Goal: Information Seeking & Learning: Understand process/instructions

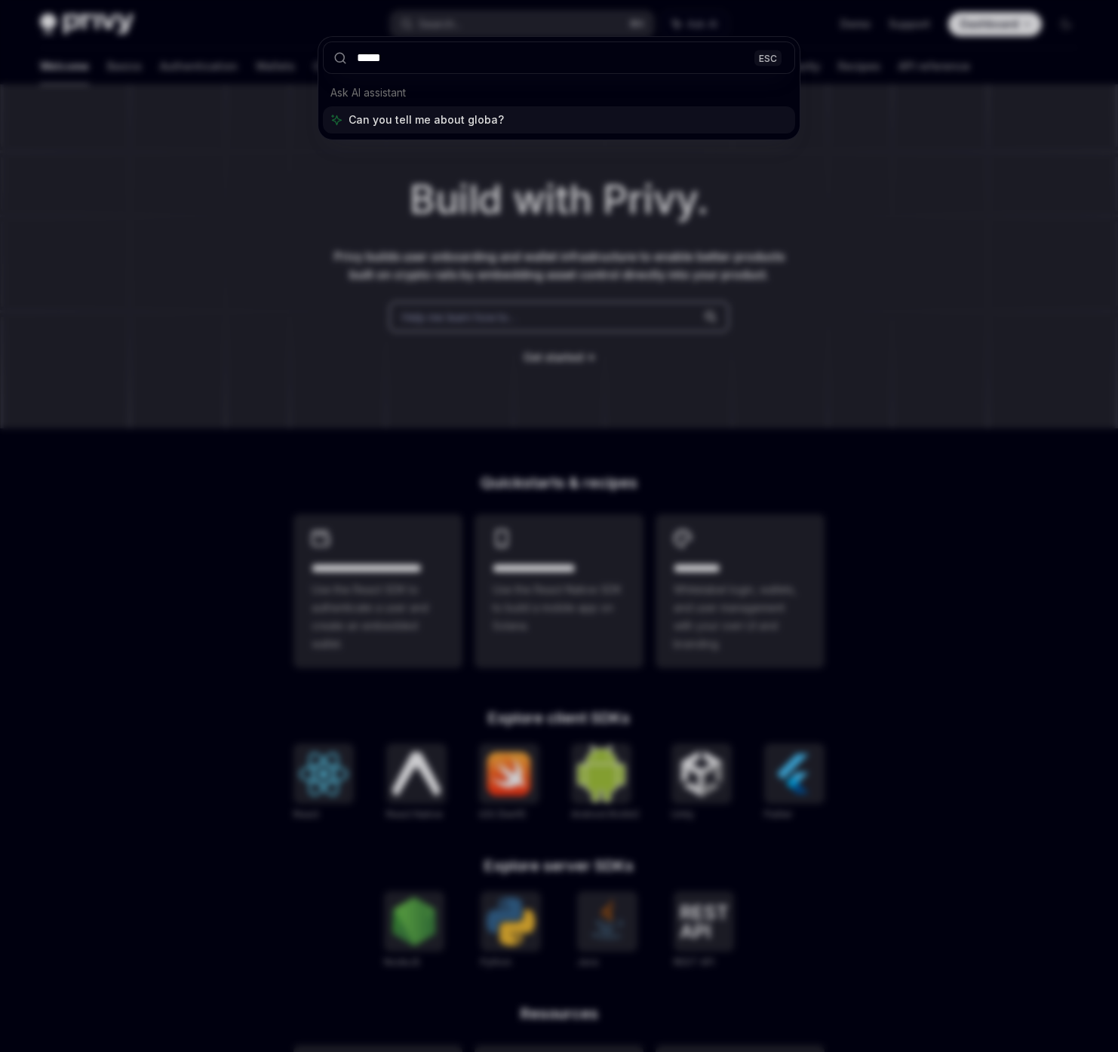
type input "******"
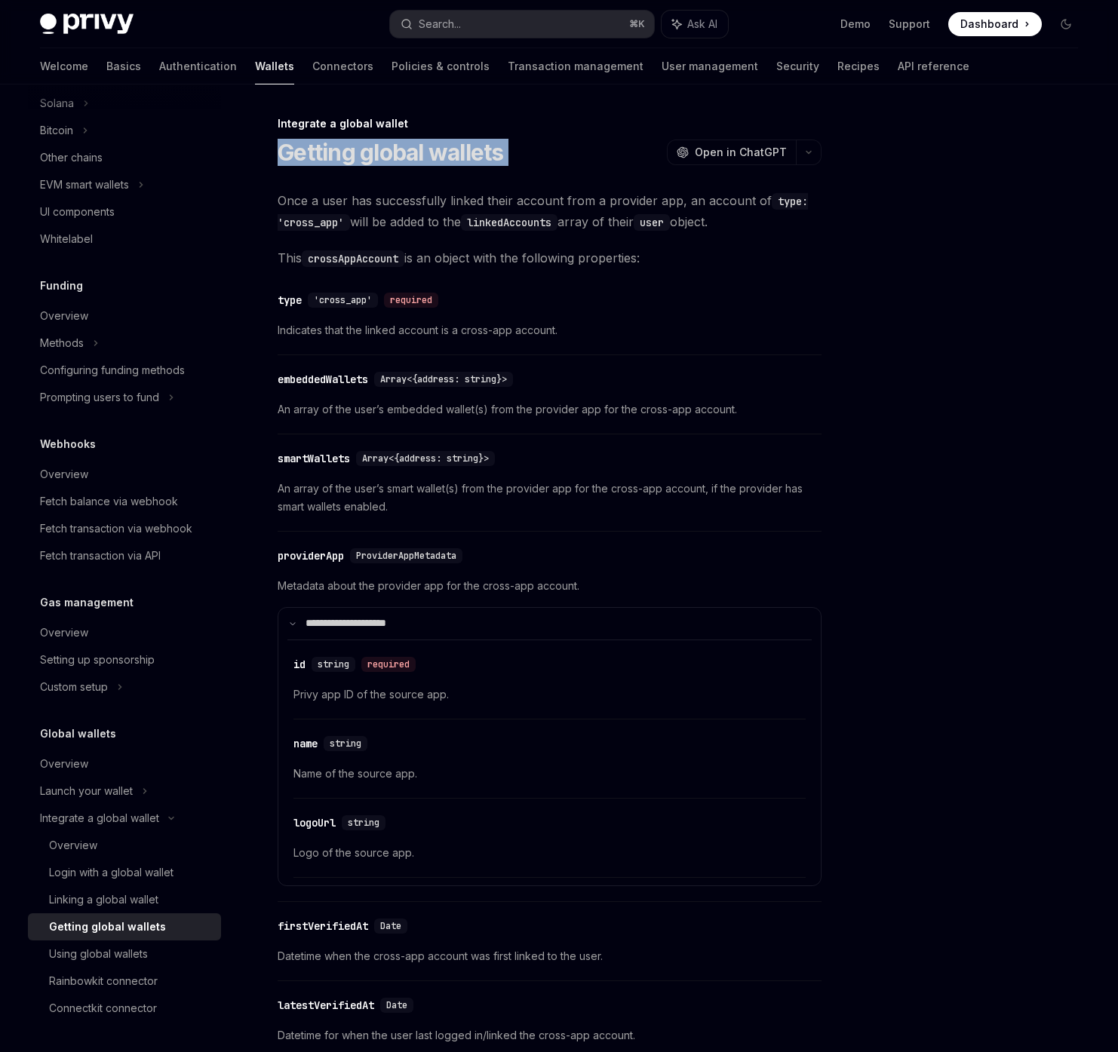
drag, startPoint x: 282, startPoint y: 154, endPoint x: 568, endPoint y: 155, distance: 285.9
click at [582, 161] on div "Getting global wallets OpenAI Open in ChatGPT" at bounding box center [550, 152] width 544 height 27
click at [553, 155] on div "Getting global wallets OpenAI Open in ChatGPT" at bounding box center [550, 152] width 544 height 27
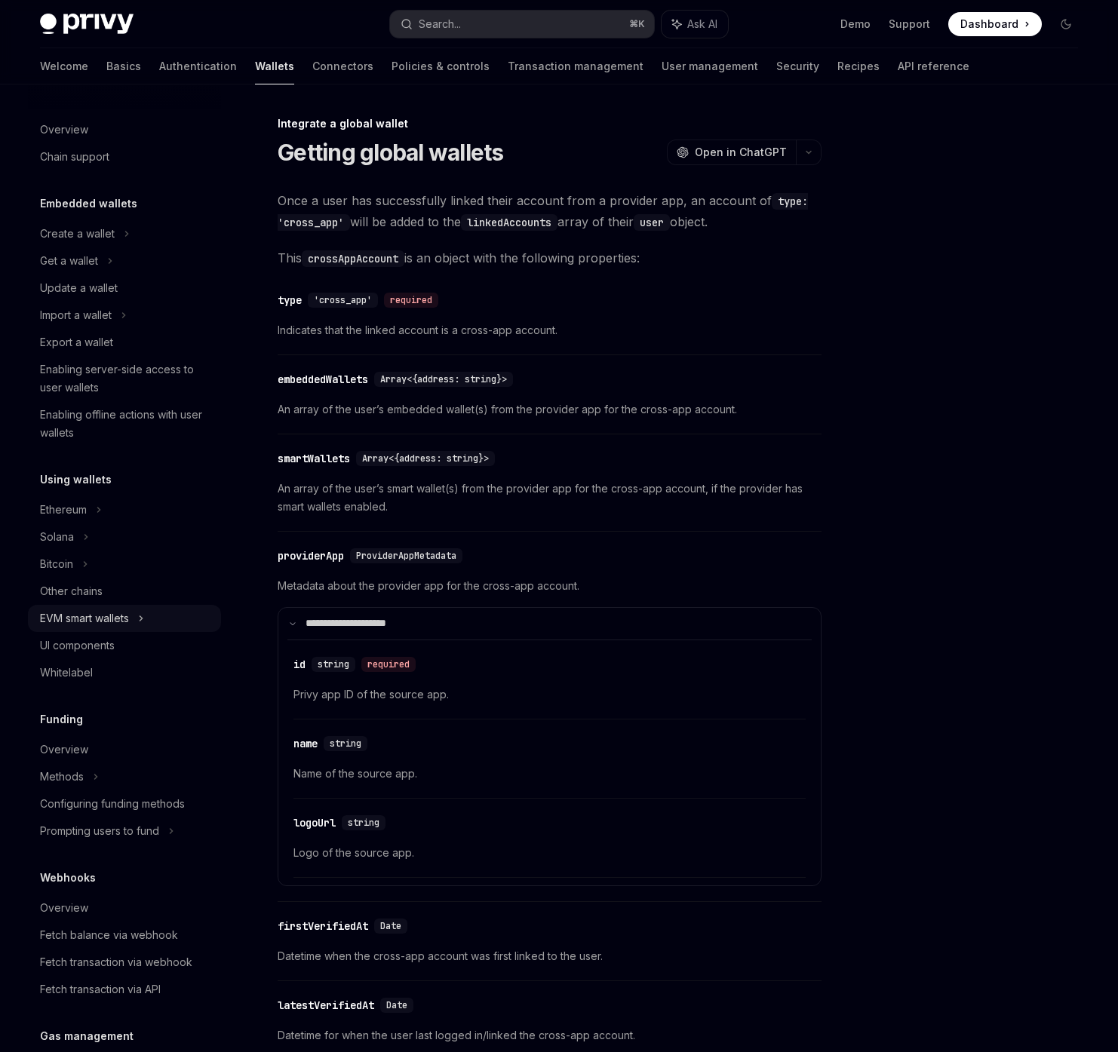
scroll to position [434, 0]
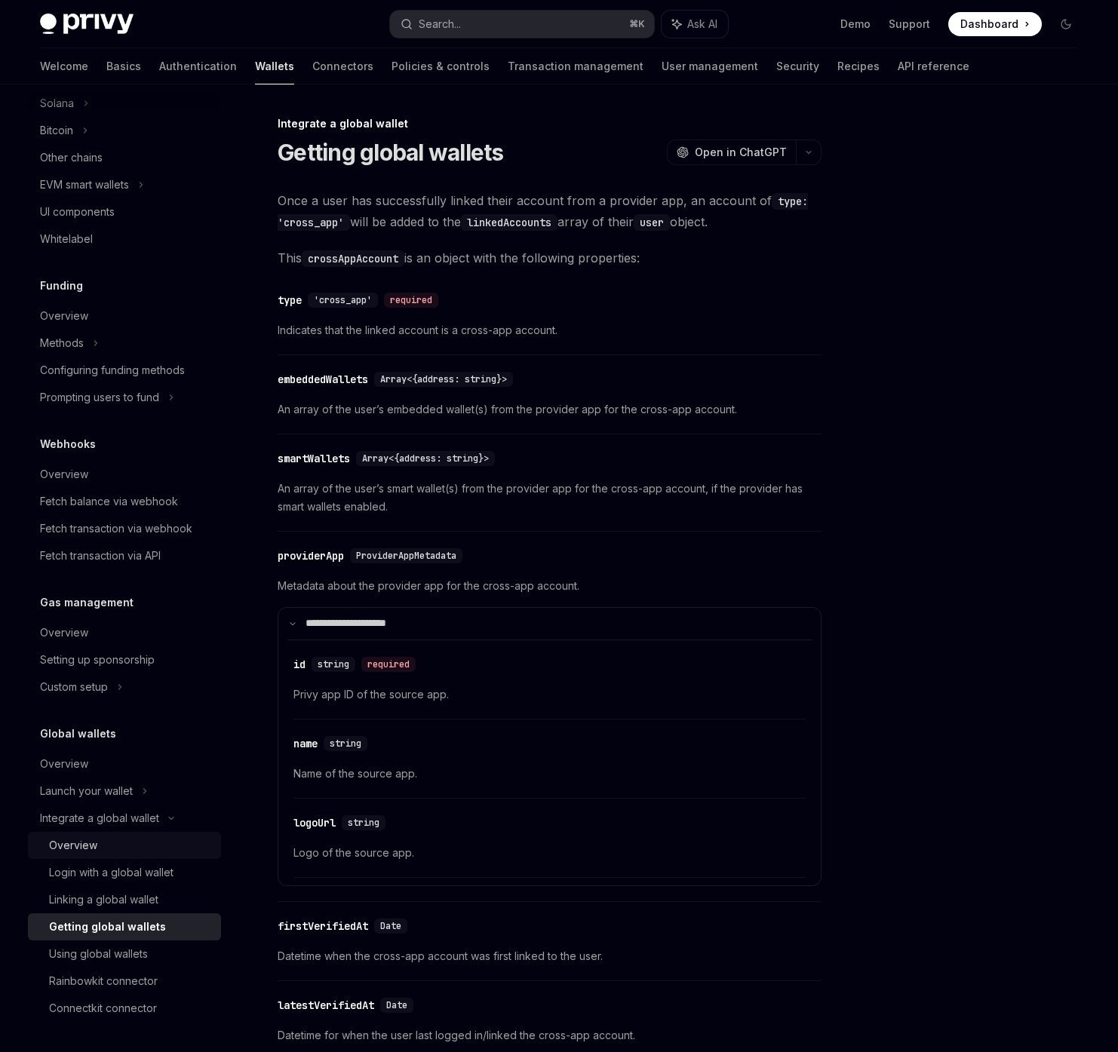
click at [120, 832] on link "Overview" at bounding box center [124, 845] width 193 height 27
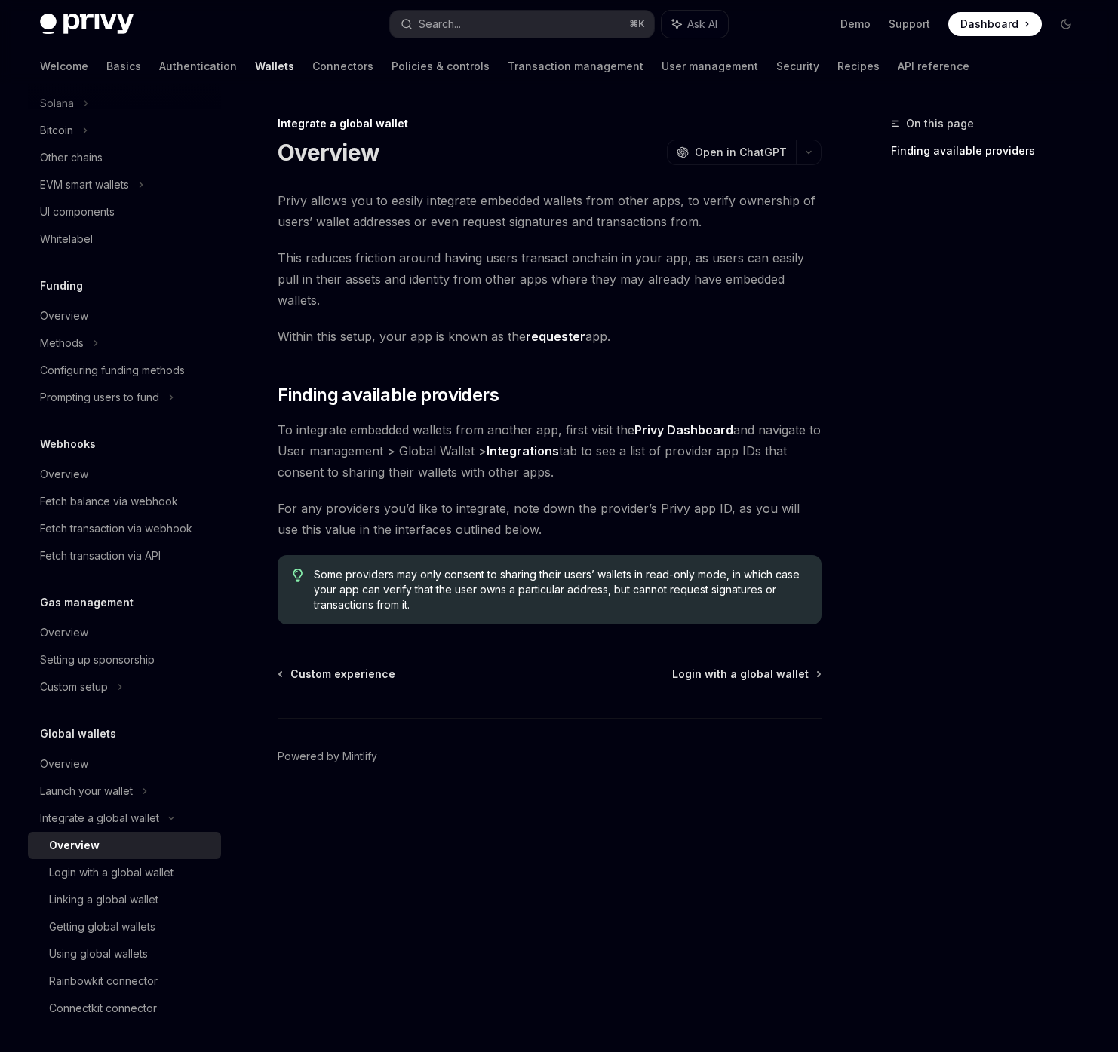
drag, startPoint x: 481, startPoint y: 198, endPoint x: 654, endPoint y: 202, distance: 172.8
click at [655, 202] on span "Privy allows you to easily integrate embedded wallets from other apps, to verif…" at bounding box center [550, 211] width 544 height 42
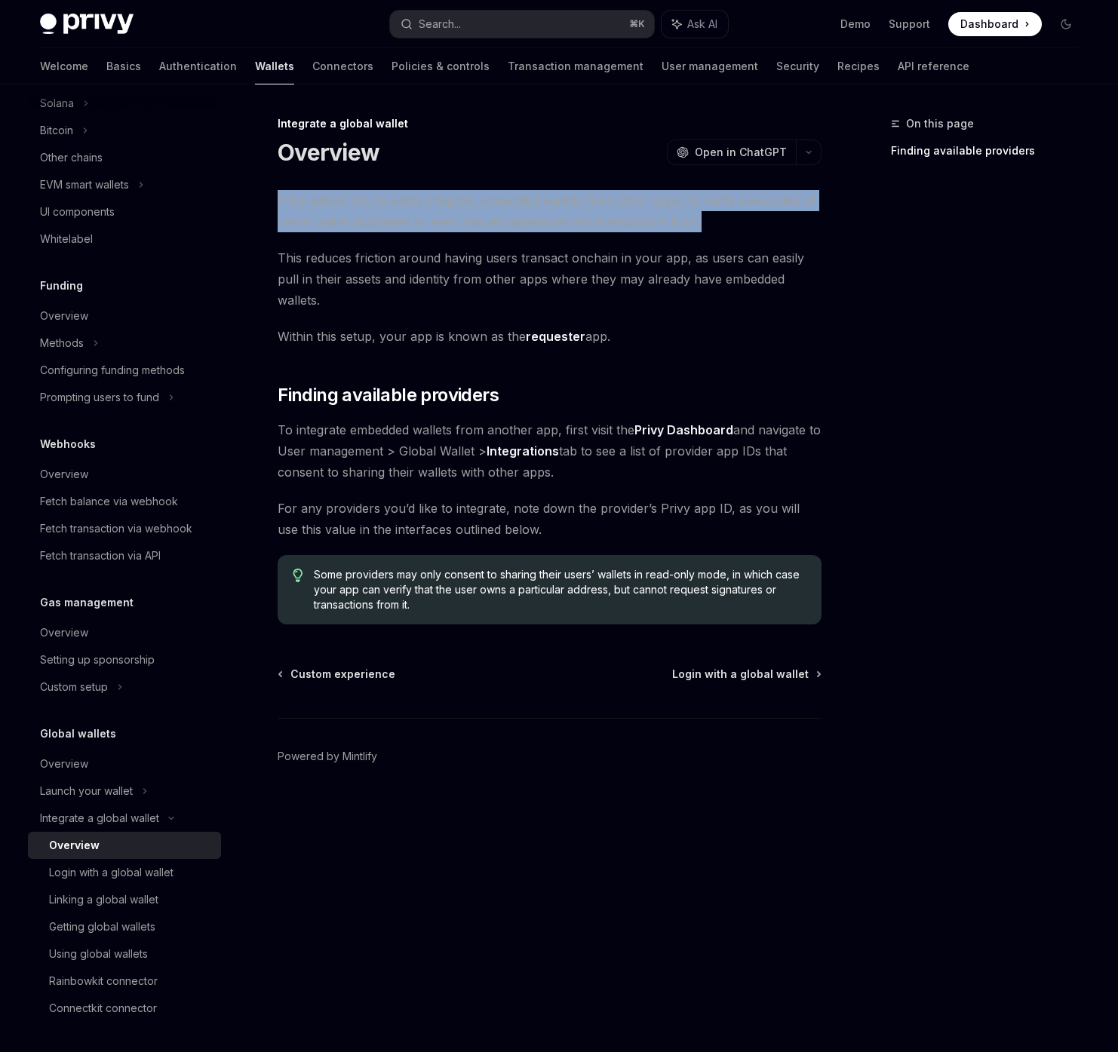
drag, startPoint x: 625, startPoint y: 189, endPoint x: 714, endPoint y: 220, distance: 94.0
click at [718, 220] on span "Privy allows you to easily integrate embedded wallets from other apps, to verif…" at bounding box center [550, 211] width 544 height 42
click at [652, 194] on span "Privy allows you to easily integrate embedded wallets from other apps, to verif…" at bounding box center [550, 211] width 544 height 42
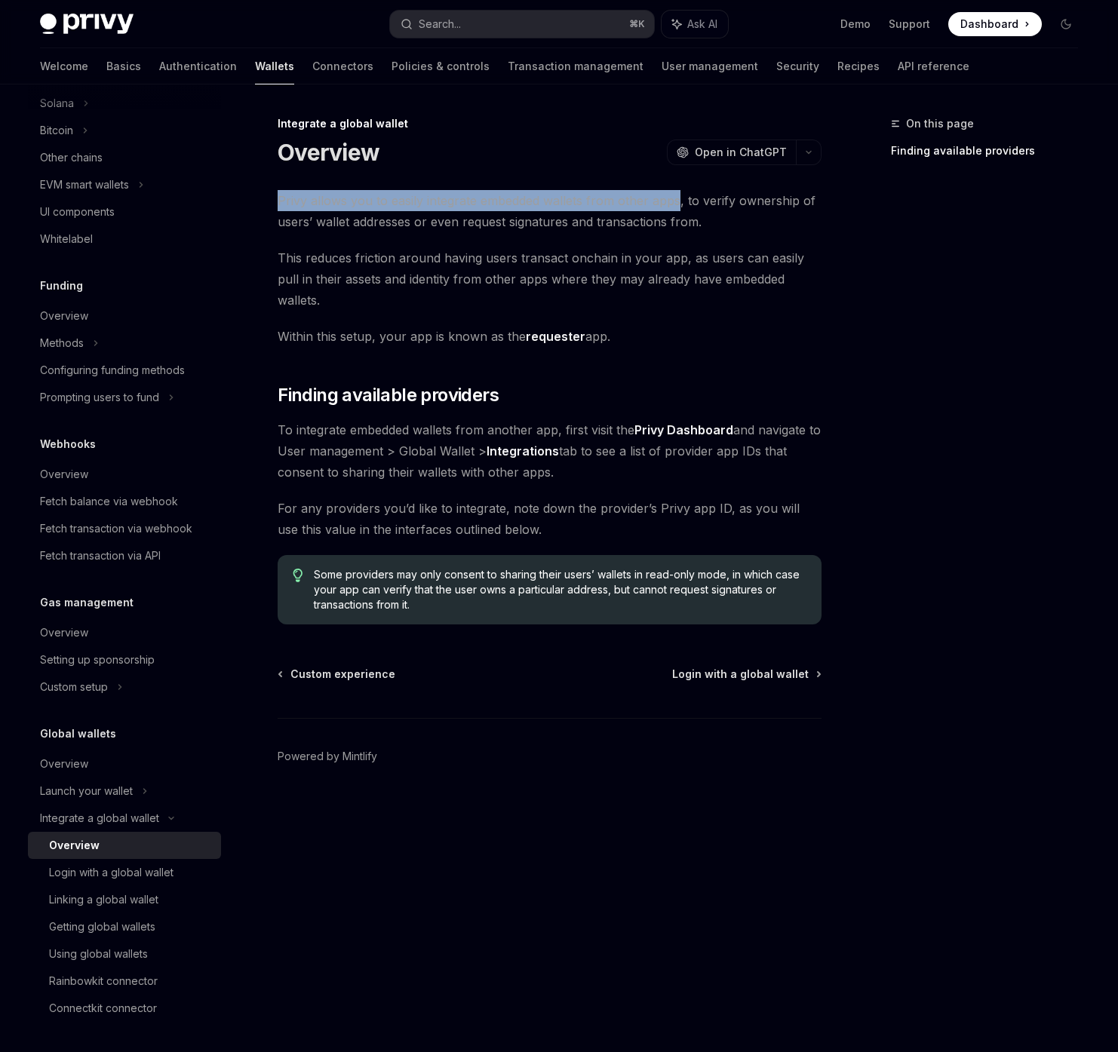
drag, startPoint x: 678, startPoint y: 200, endPoint x: 483, endPoint y: 174, distance: 197.1
click at [500, 181] on div "Integrate a global wallet Overview OpenAI Open in ChatGPT OpenAI Open in ChatGP…" at bounding box center [408, 584] width 833 height 938
click at [359, 217] on span "Privy allows you to easily integrate embedded wallets from other apps, to verif…" at bounding box center [550, 211] width 544 height 42
click at [628, 504] on span "For any providers you’d like to integrate, note down the provider’s Privy app I…" at bounding box center [550, 519] width 544 height 42
click at [739, 667] on span "Login with a global wallet" at bounding box center [740, 674] width 137 height 15
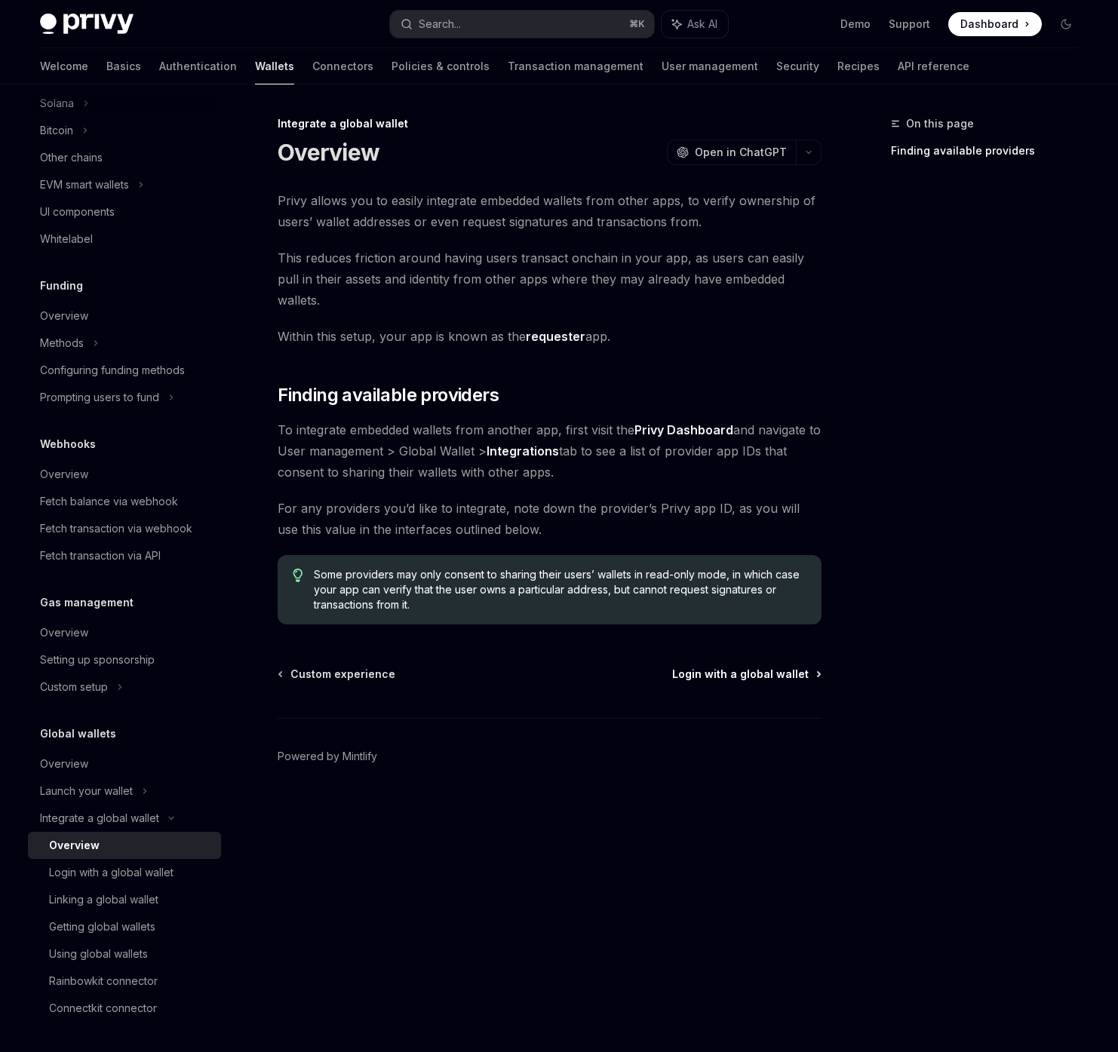
type textarea "*"
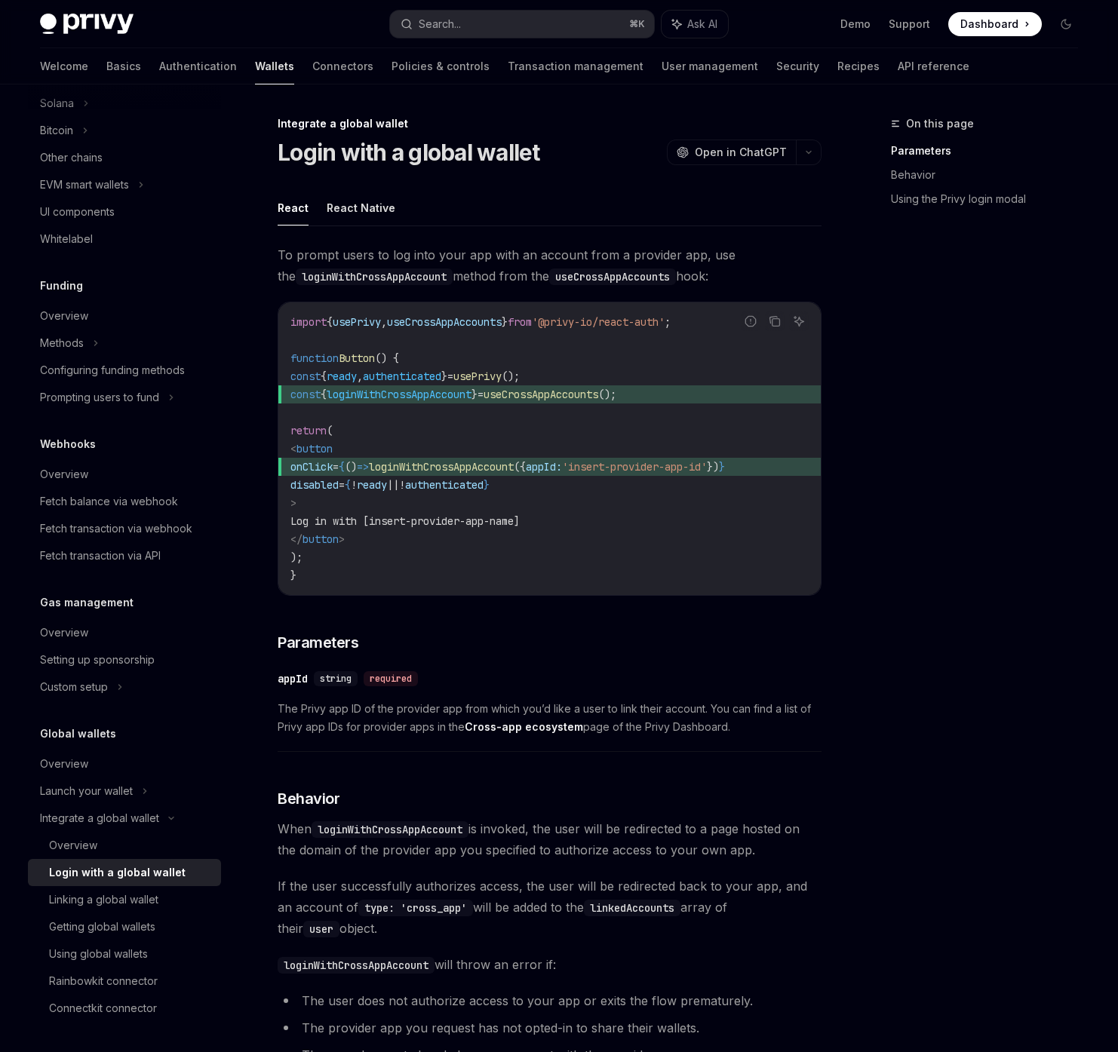
click at [364, 736] on span "The Privy app ID of the provider app from which you’d like a user to link their…" at bounding box center [550, 718] width 544 height 36
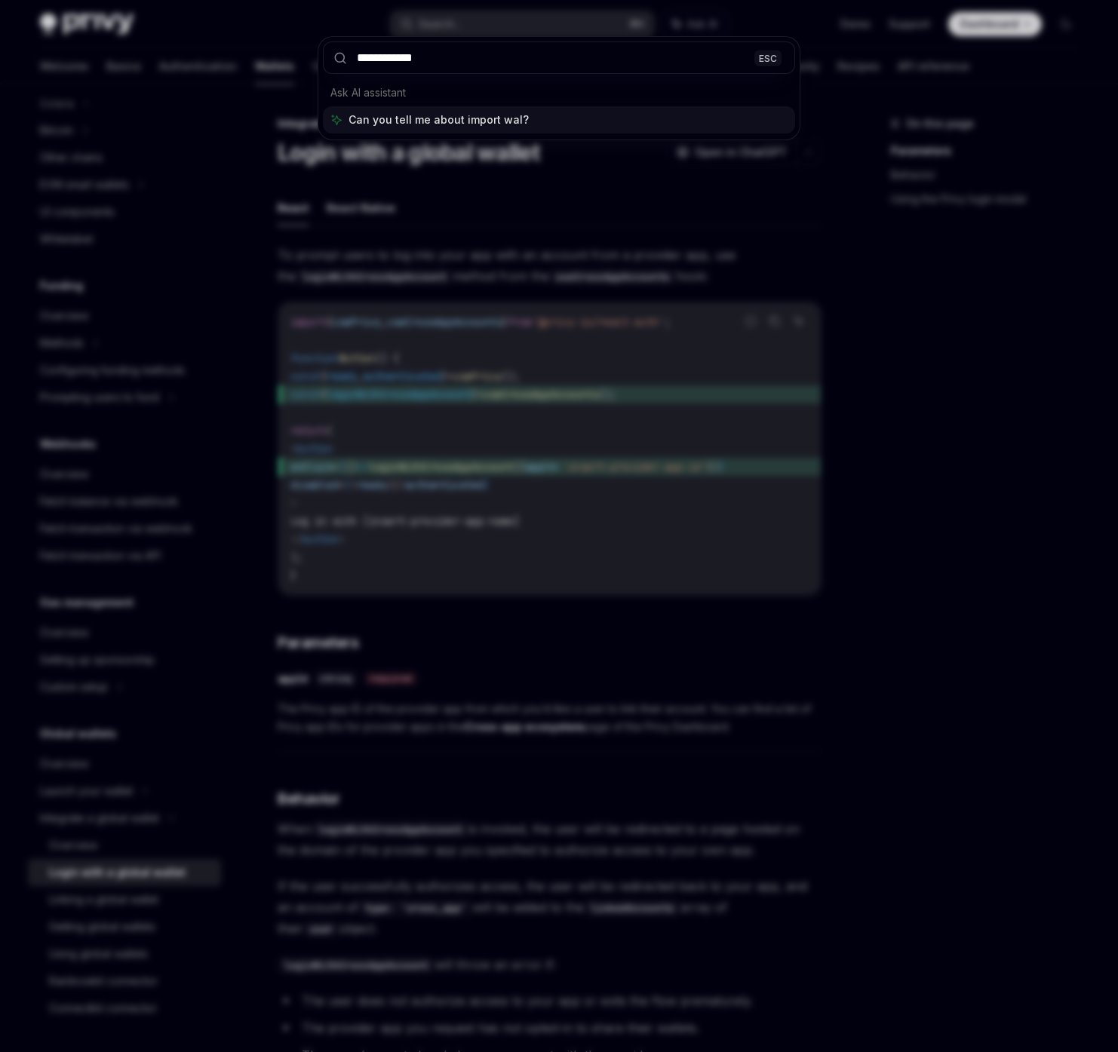
type input "**********"
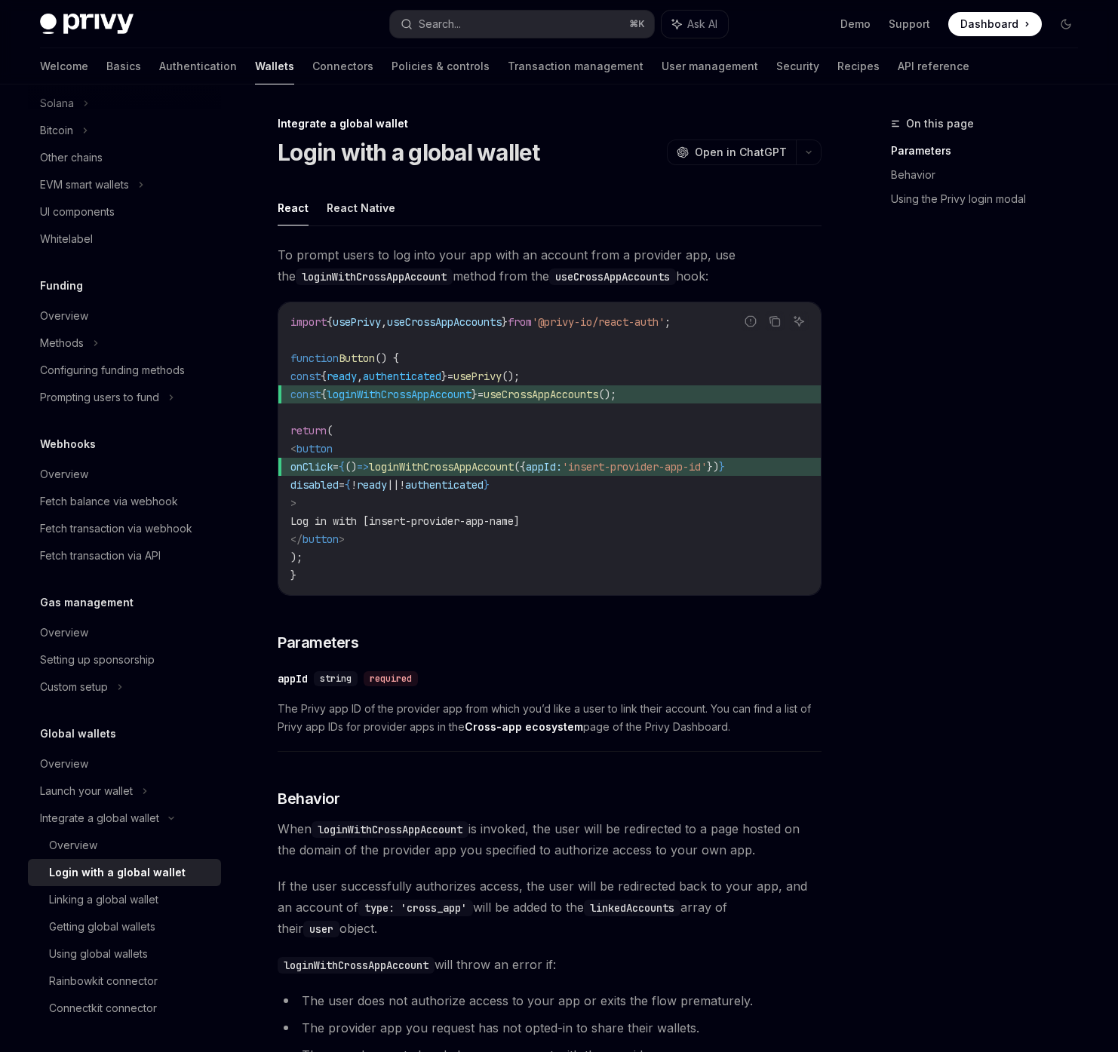
type textarea "*"
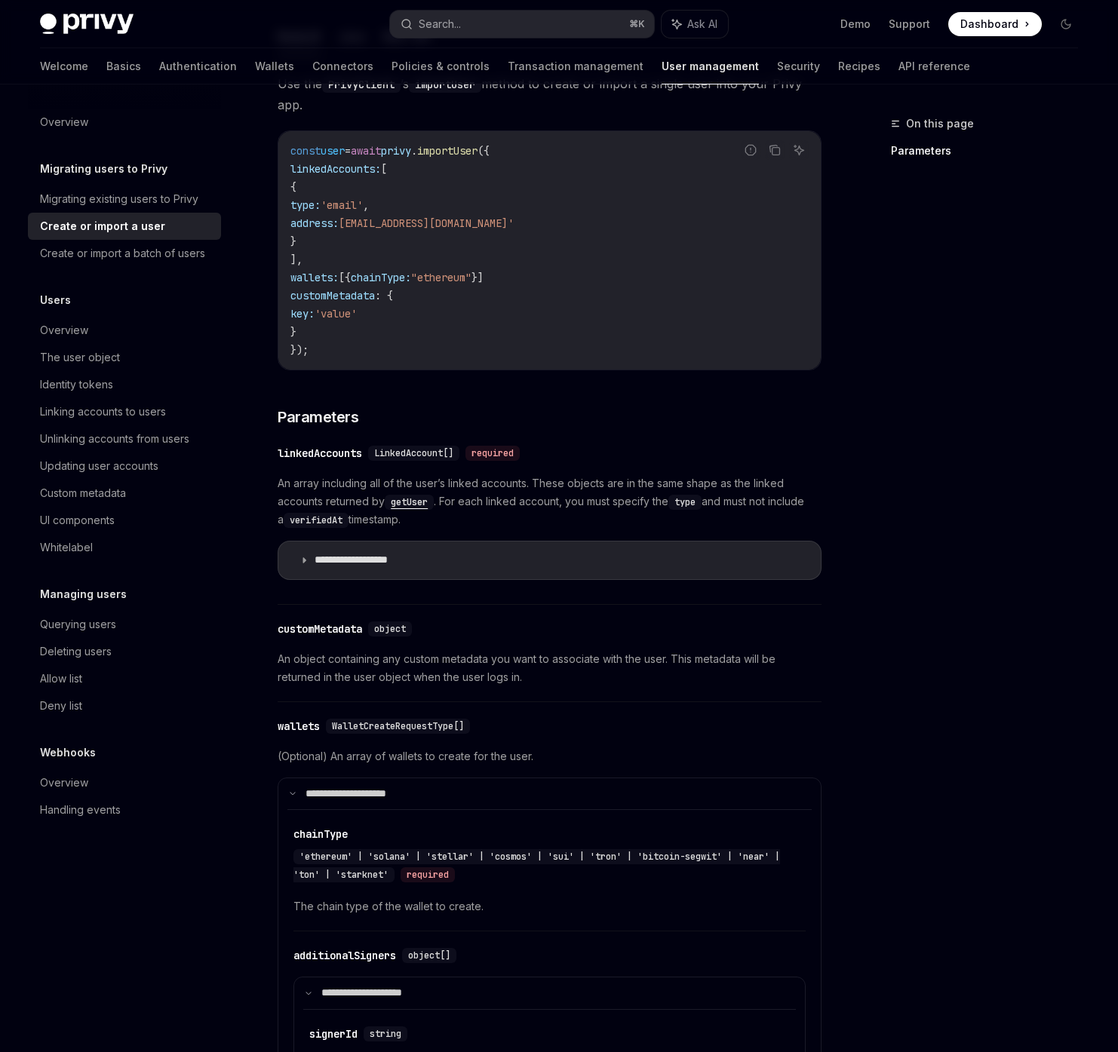
scroll to position [408, 0]
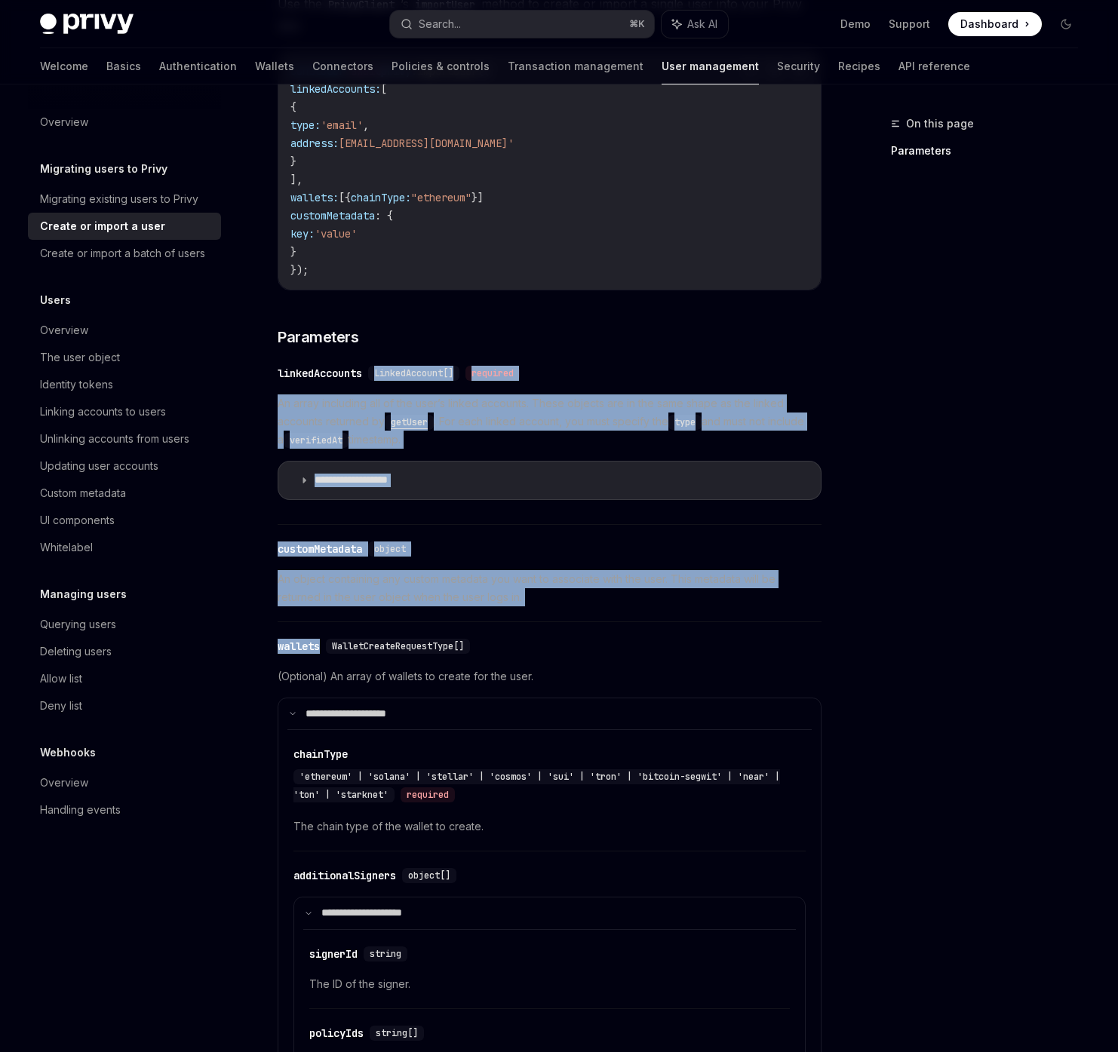
drag, startPoint x: 728, startPoint y: 327, endPoint x: 829, endPoint y: 610, distance: 300.4
click at [832, 614] on div "On this page Parameters Migrating users to Privy Create or import a user OpenAI…" at bounding box center [559, 620] width 1062 height 1889
click at [837, 674] on div "On this page Parameters Migrating users to Privy Create or import a user OpenAI…" at bounding box center [559, 620] width 1062 height 1889
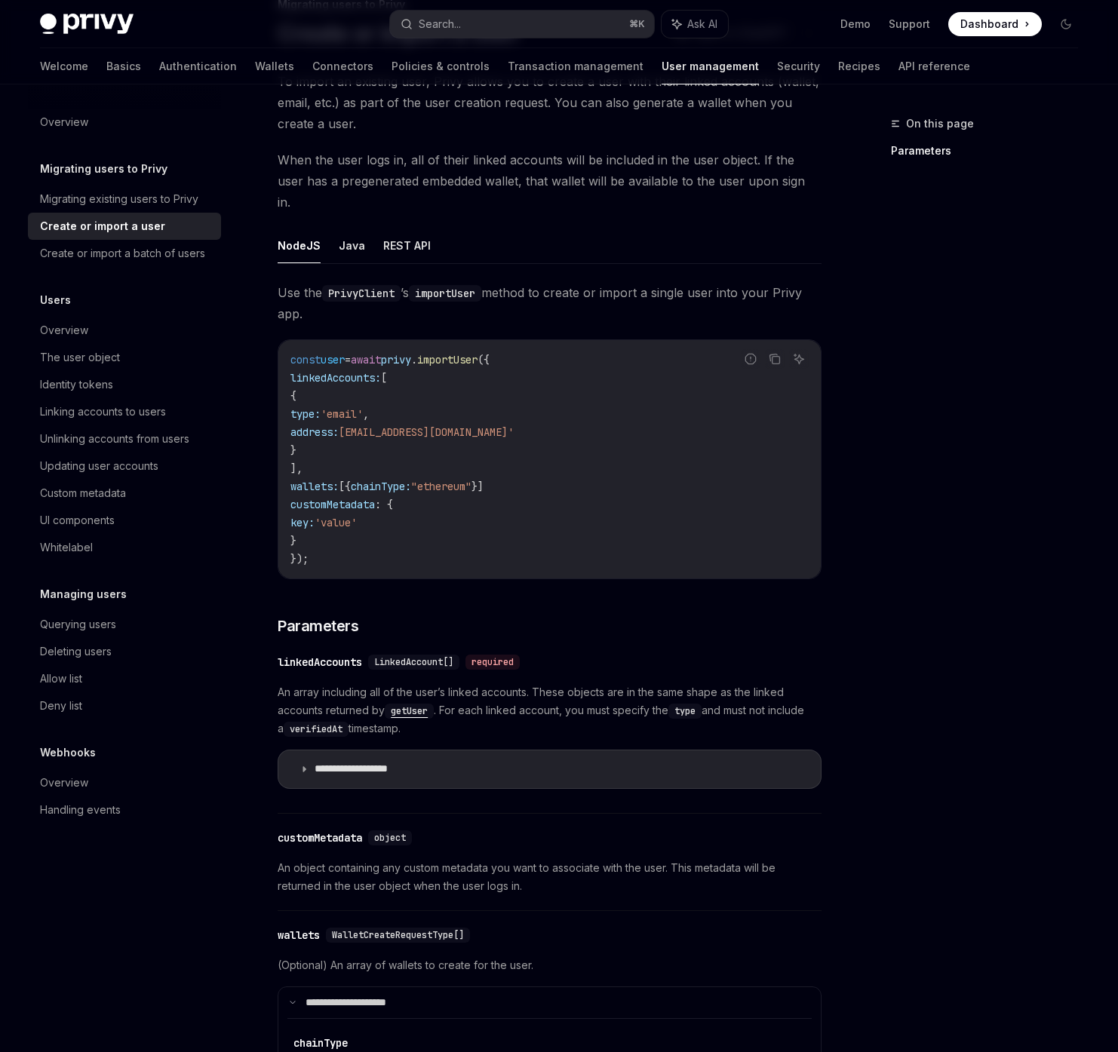
scroll to position [0, 0]
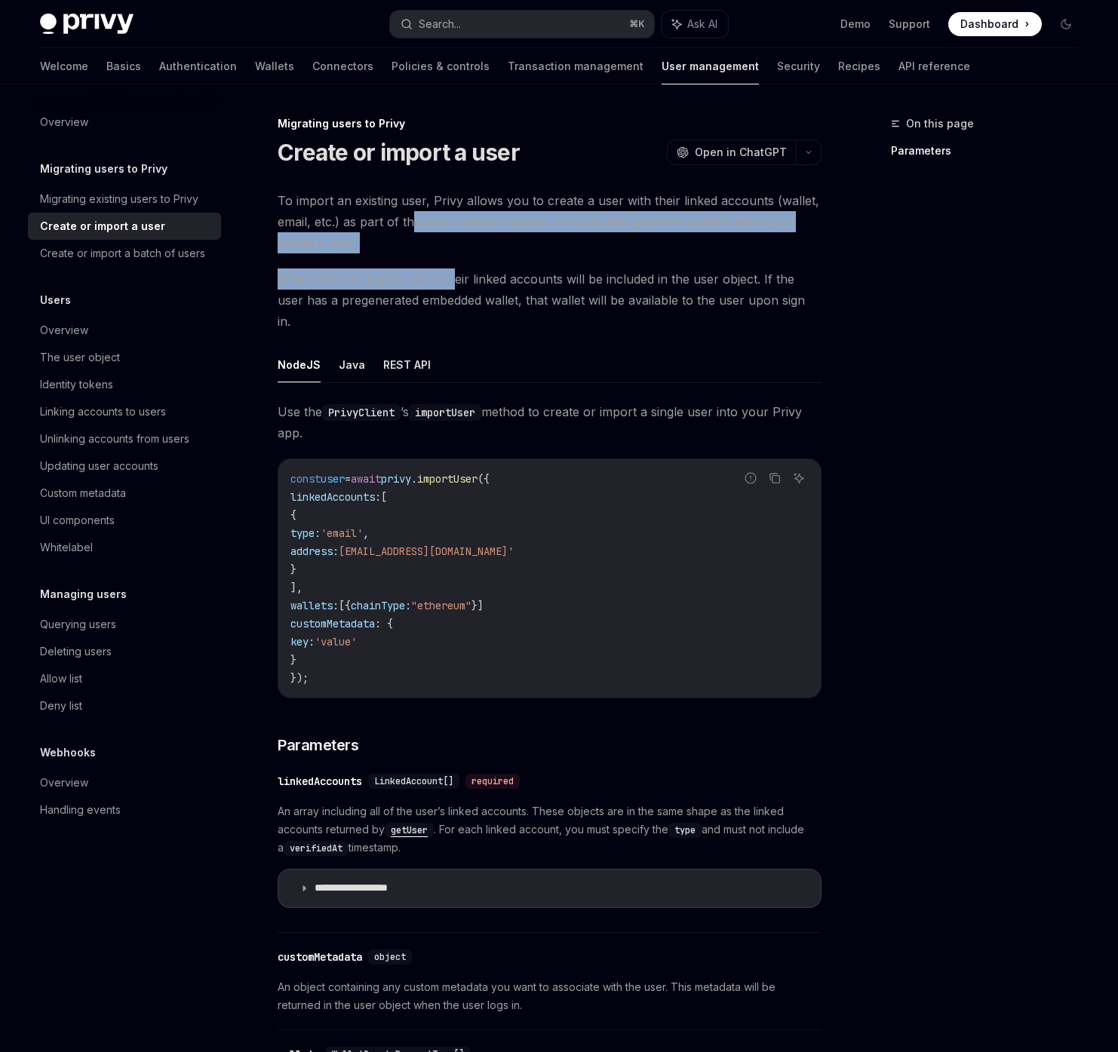
drag, startPoint x: 412, startPoint y: 223, endPoint x: 451, endPoint y: 277, distance: 66.4
click at [451, 277] on div "To import an existing user, Privy allows you to create a user with their linked…" at bounding box center [550, 969] width 544 height 1559
click at [451, 277] on span "When the user logs in, all of their linked accounts will be included in the use…" at bounding box center [550, 300] width 544 height 63
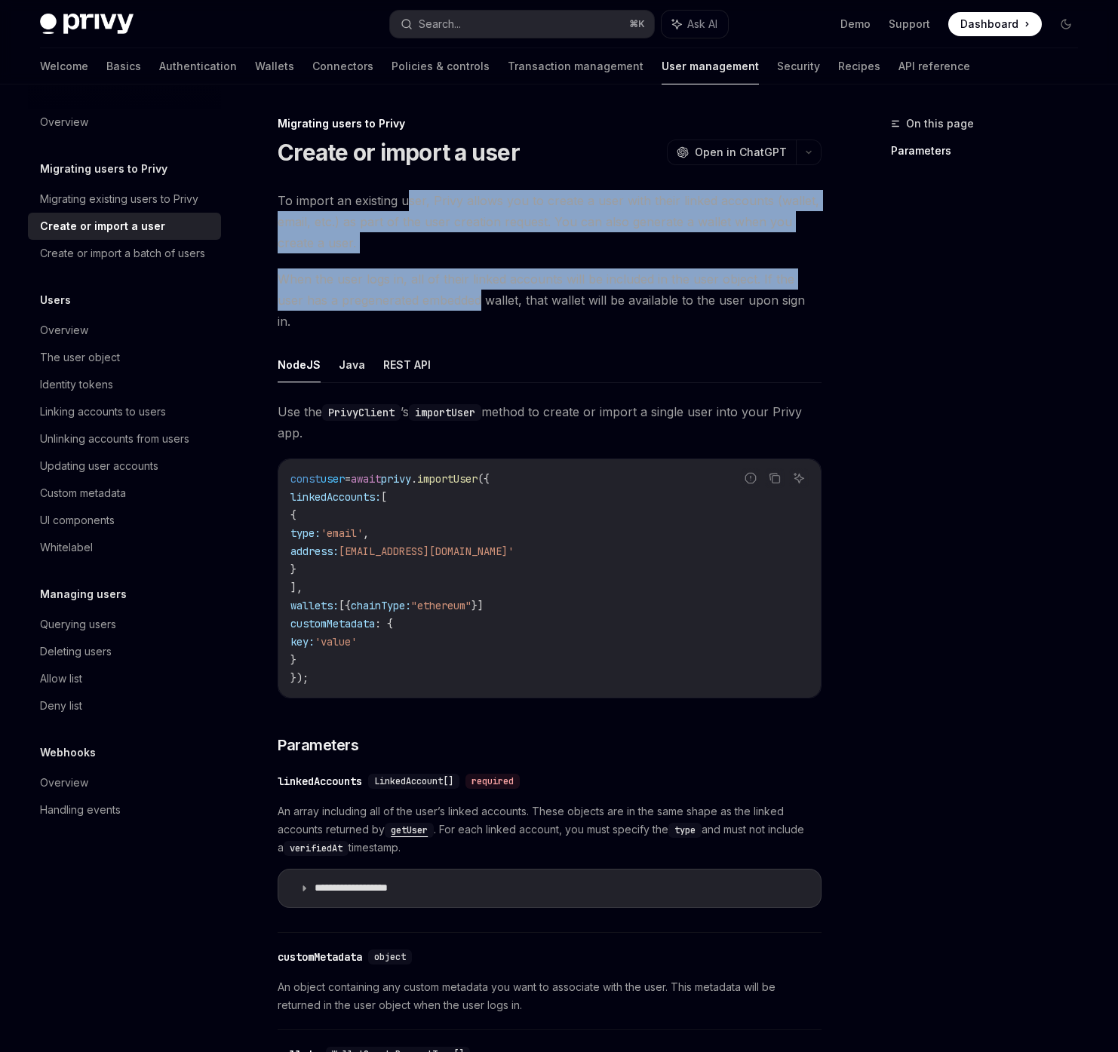
drag, startPoint x: 450, startPoint y: 309, endPoint x: 401, endPoint y: 200, distance: 119.9
click at [401, 201] on div "To import an existing user, Privy allows you to create a user with their linked…" at bounding box center [550, 969] width 544 height 1559
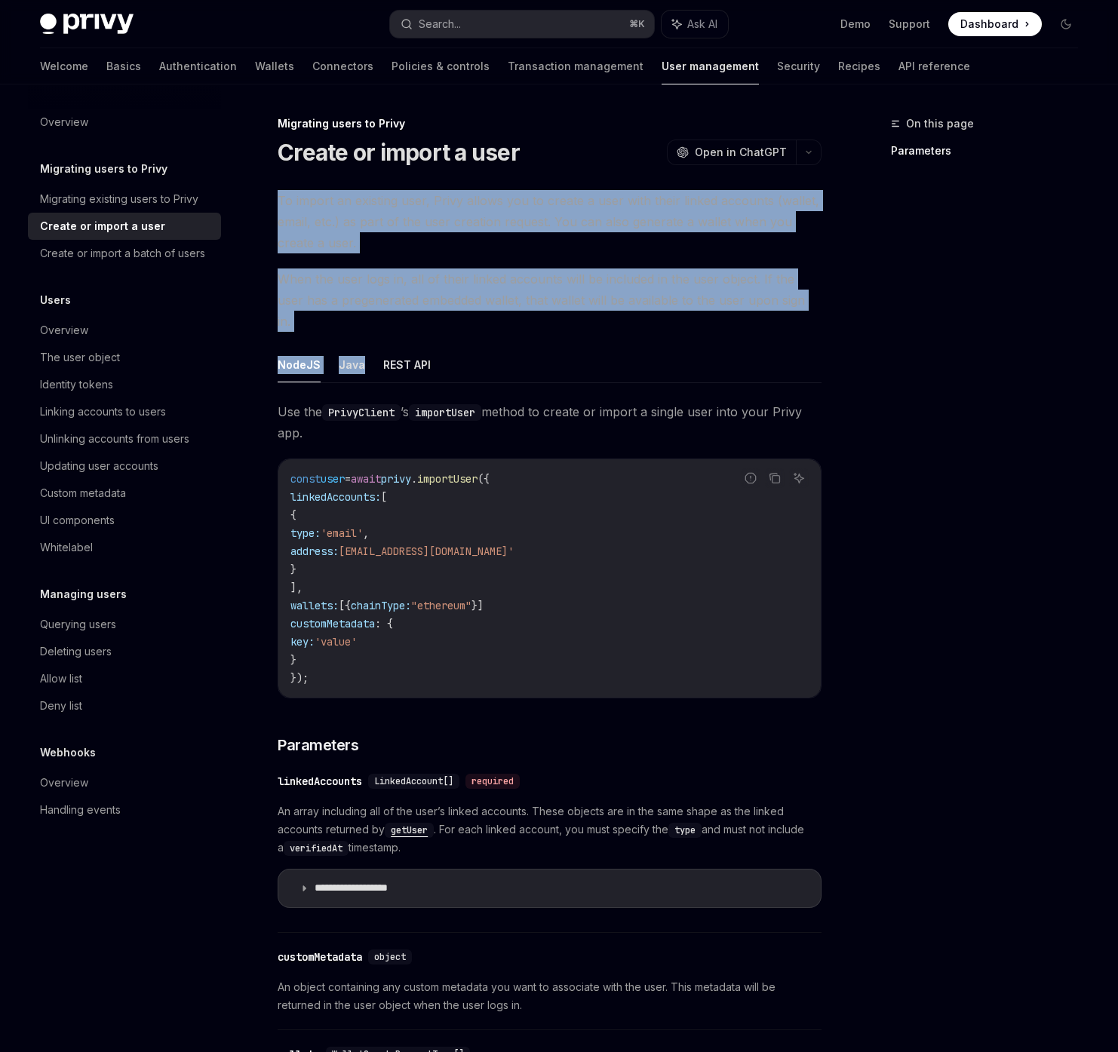
drag, startPoint x: 386, startPoint y: 168, endPoint x: 478, endPoint y: 316, distance: 173.8
click at [478, 316] on div "Migrating users to Privy Create or import a user OpenAI Open in ChatGPT OpenAI …" at bounding box center [408, 1044] width 833 height 1859
click at [482, 306] on span "When the user logs in, all of their linked accounts will be included in the use…" at bounding box center [550, 300] width 544 height 63
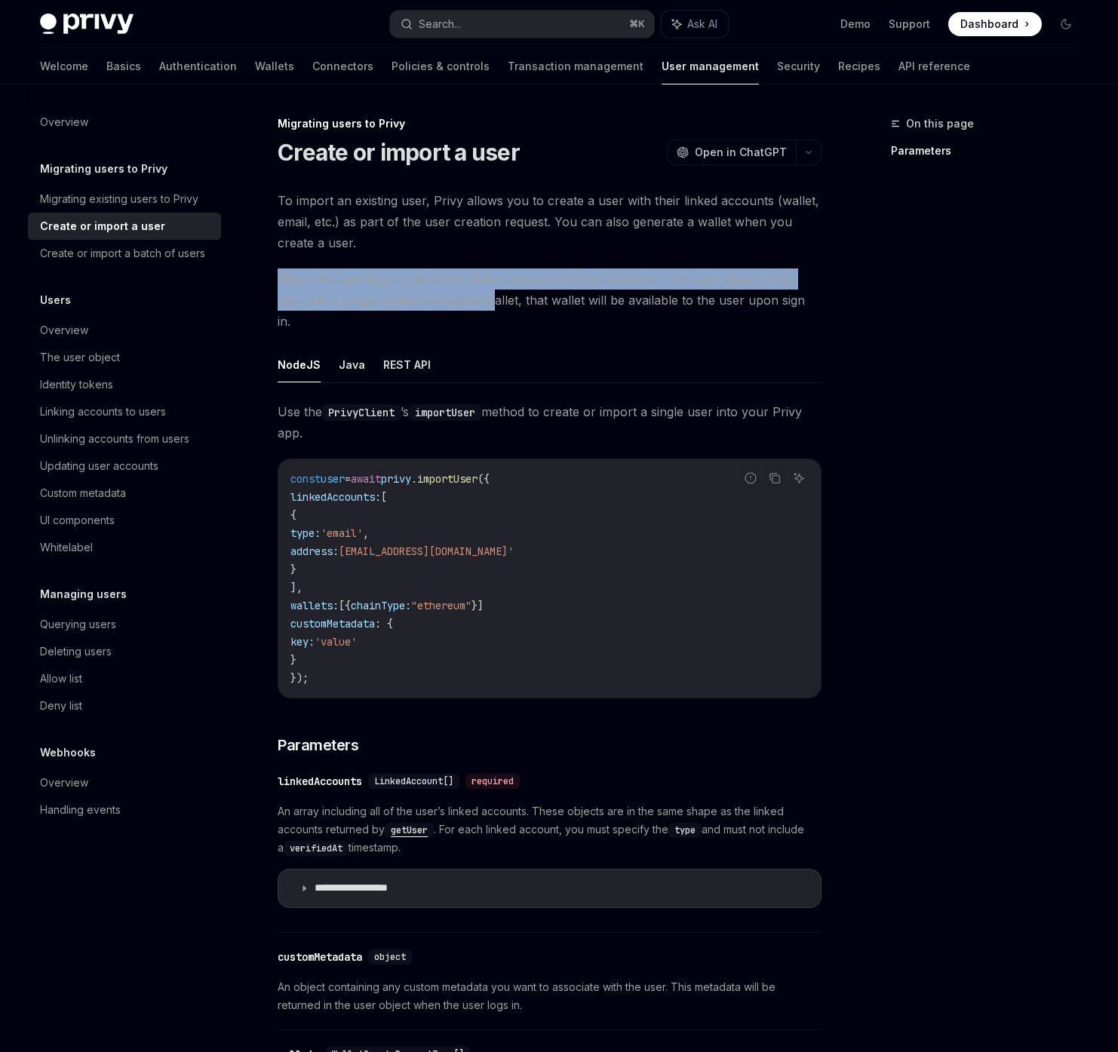
drag, startPoint x: 462, startPoint y: 235, endPoint x: 464, endPoint y: 299, distance: 64.1
click at [464, 299] on div "To import an existing user, Privy allows you to create a user with their linked…" at bounding box center [550, 969] width 544 height 1559
click at [464, 299] on span "When the user logs in, all of their linked accounts will be included in the use…" at bounding box center [550, 300] width 544 height 63
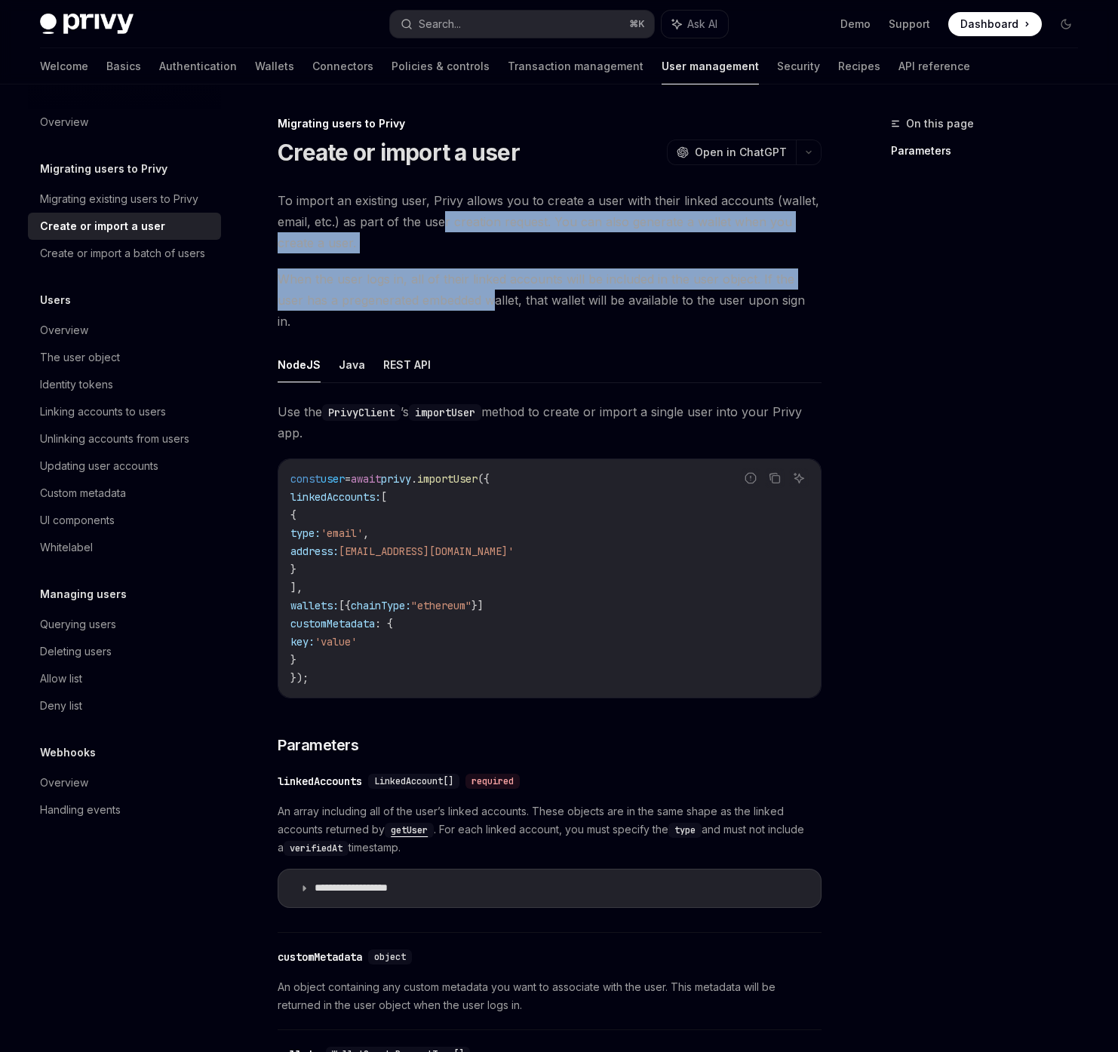
drag, startPoint x: 464, startPoint y: 299, endPoint x: 438, endPoint y: 215, distance: 87.6
click at [438, 217] on div "To import an existing user, Privy allows you to create a user with their linked…" at bounding box center [550, 969] width 544 height 1559
click at [438, 215] on span "To import an existing user, Privy allows you to create a user with their linked…" at bounding box center [550, 221] width 544 height 63
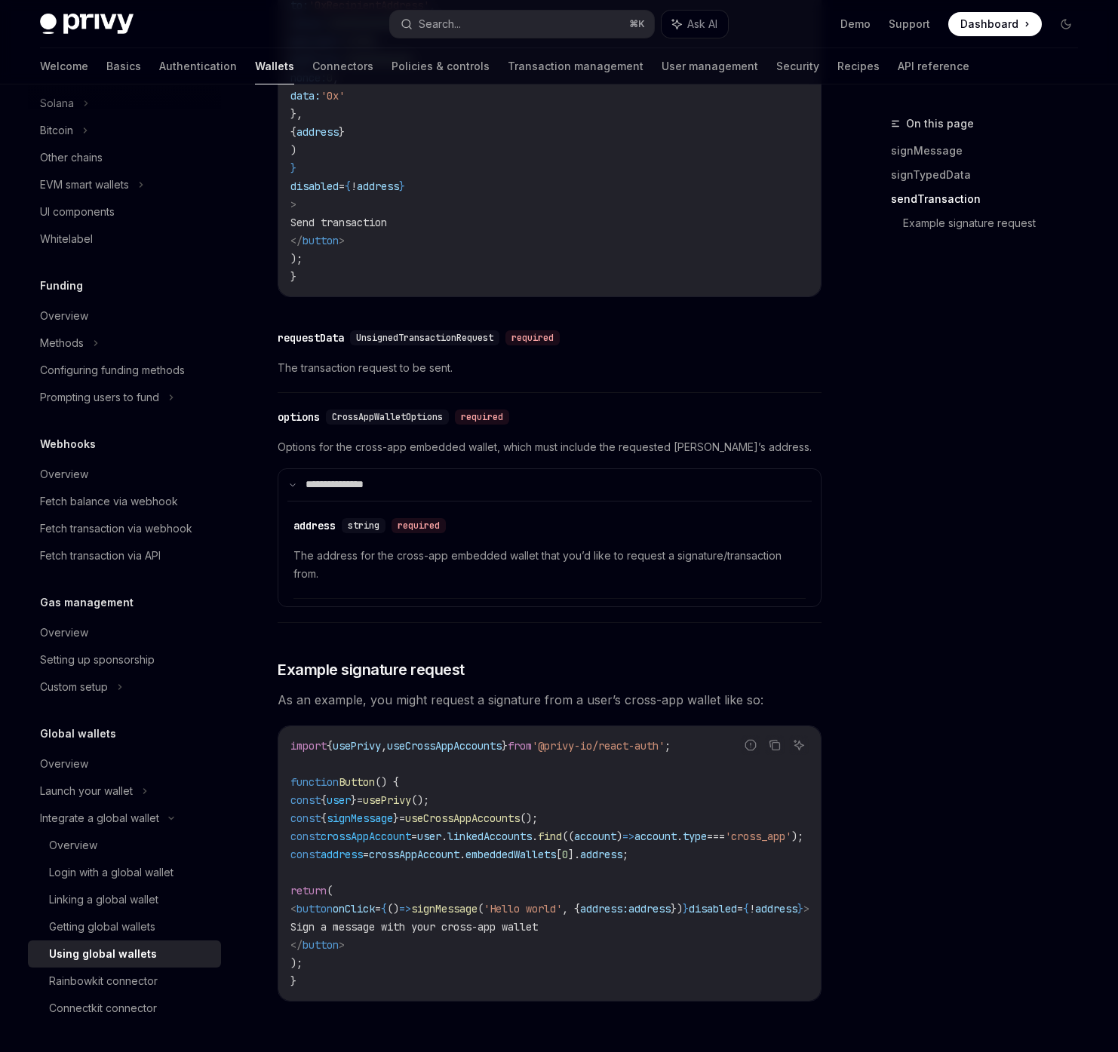
scroll to position [2235, 0]
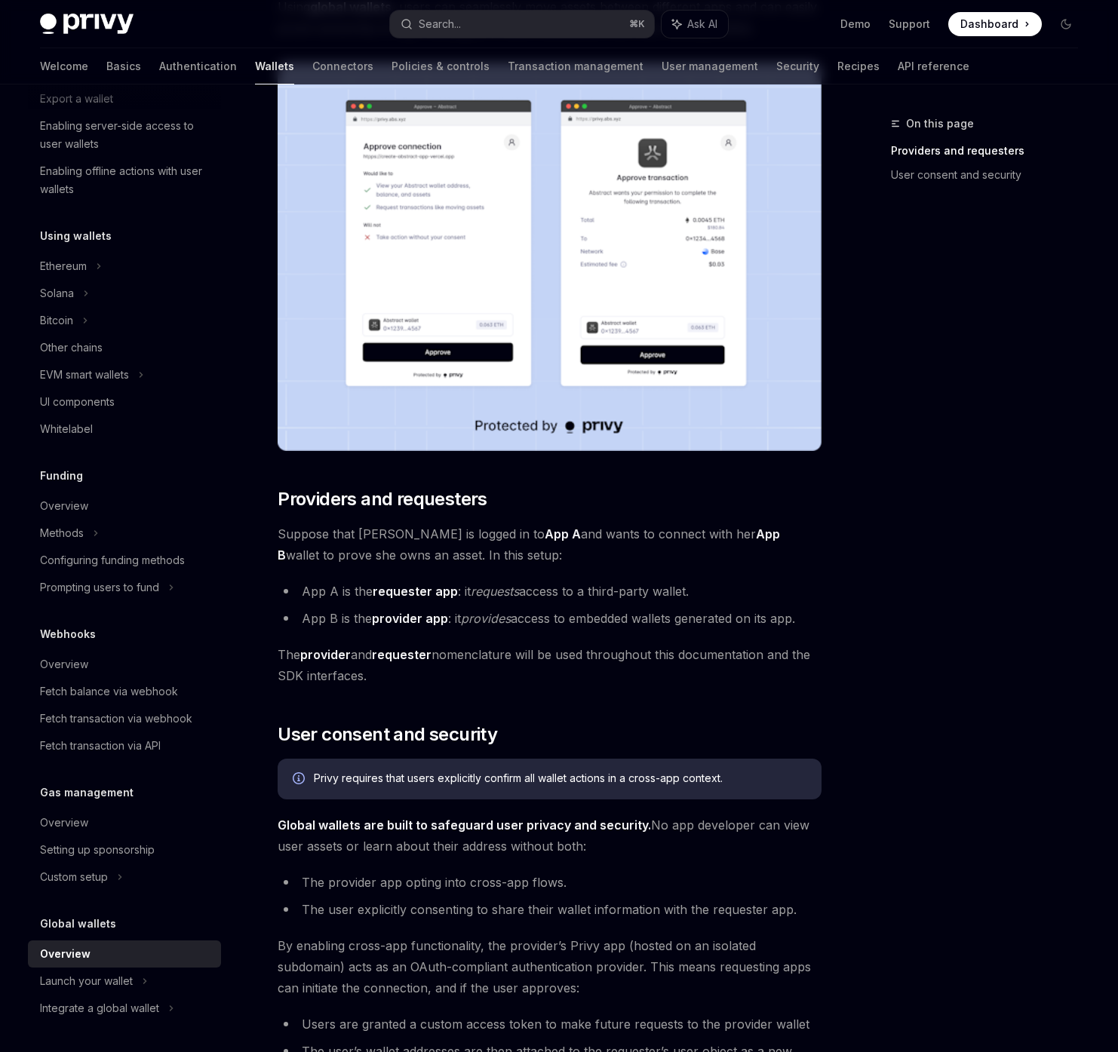
scroll to position [82, 0]
